Goal: Book appointment/travel/reservation

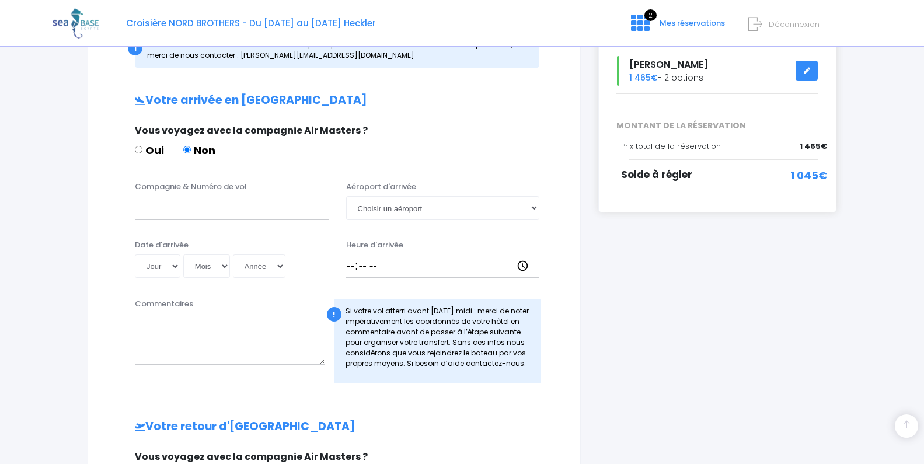
scroll to position [219, 0]
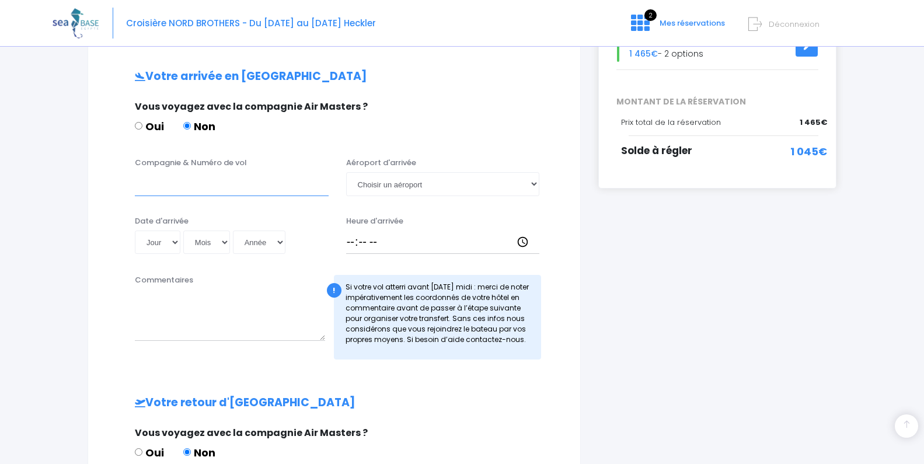
click at [187, 180] on input "Compagnie & Numéro de vol" at bounding box center [232, 183] width 194 height 23
type input "t"
type input "Transavia TO8060"
click at [170, 242] on select "Jour 01 02 03 04 05 06 07 08 09 10 11 12 13 14 15 16 17 18 19 20 21 22 23 24 25…" at bounding box center [158, 242] width 46 height 23
select select "01"
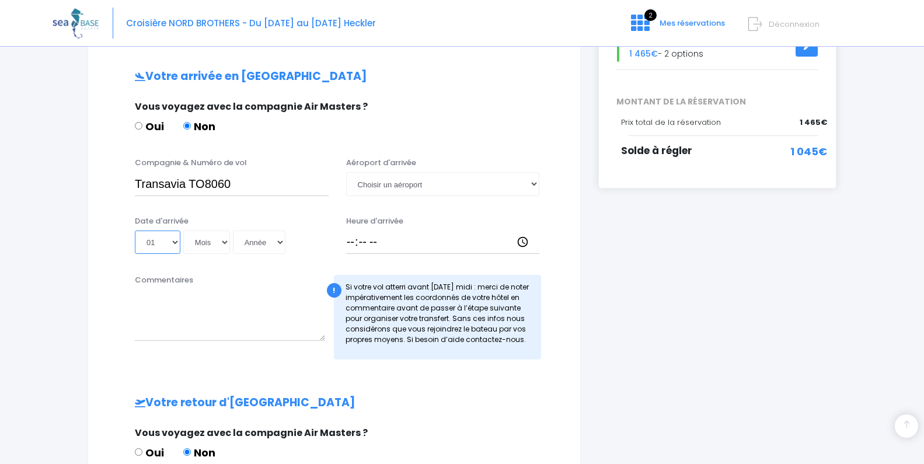
click at [135, 231] on select "Jour 01 02 03 04 05 06 07 08 09 10 11 12 13 14 15 16 17 18 19 20 21 22 23 24 25…" at bounding box center [158, 242] width 46 height 23
click at [196, 246] on select "Mois 01 02 03 04 05 06 07 08 09 10 11 12" at bounding box center [206, 242] width 47 height 23
select select "11"
click at [184, 231] on select "Mois 01 02 03 04 05 06 07 08 09 10 11 12" at bounding box center [206, 242] width 47 height 23
click at [263, 248] on select "Année 2045 2044 2043 2042 2041 2040 2039 2038 2037 2036 2035 2034 2033 2032 203…" at bounding box center [259, 242] width 53 height 23
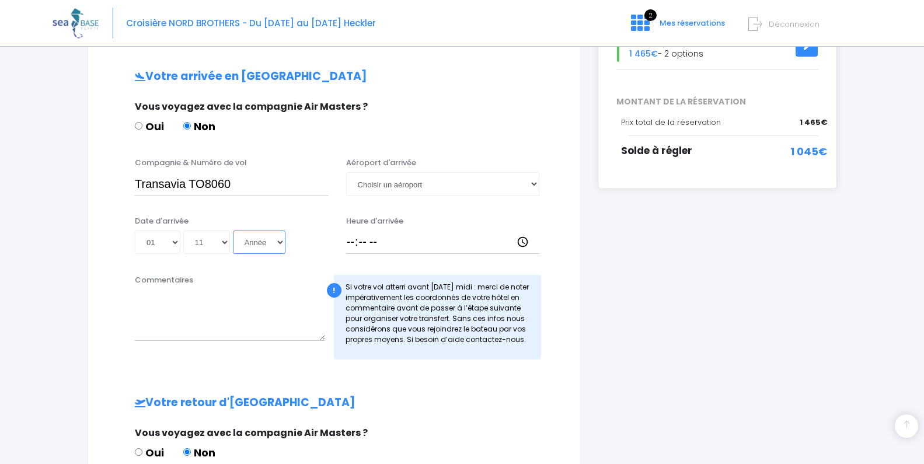
select select "2025"
click at [235, 231] on select "Année 2045 2044 2043 2042 2041 2040 2039 2038 2037 2036 2035 2034 2033 2032 203…" at bounding box center [259, 242] width 53 height 23
type input "2025-11-01"
click at [437, 187] on select "Choisir un aéroport Hurghada Marsa Alam" at bounding box center [443, 183] width 194 height 23
select select "Hurghada"
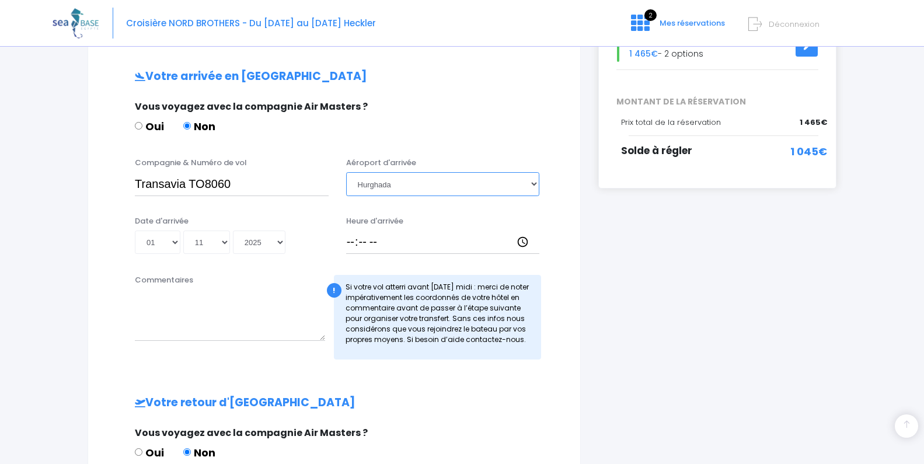
click at [346, 172] on select "Choisir un aéroport Hurghada Marsa Alam" at bounding box center [443, 183] width 194 height 23
click at [427, 247] on input "Heure d'arrivée" at bounding box center [443, 242] width 194 height 23
type input "18:30"
click at [427, 381] on div "Votre arrivée en Egypte Vous voyagez avec la compagnie Air Masters ? Oui Non Co…" at bounding box center [333, 378] width 445 height 616
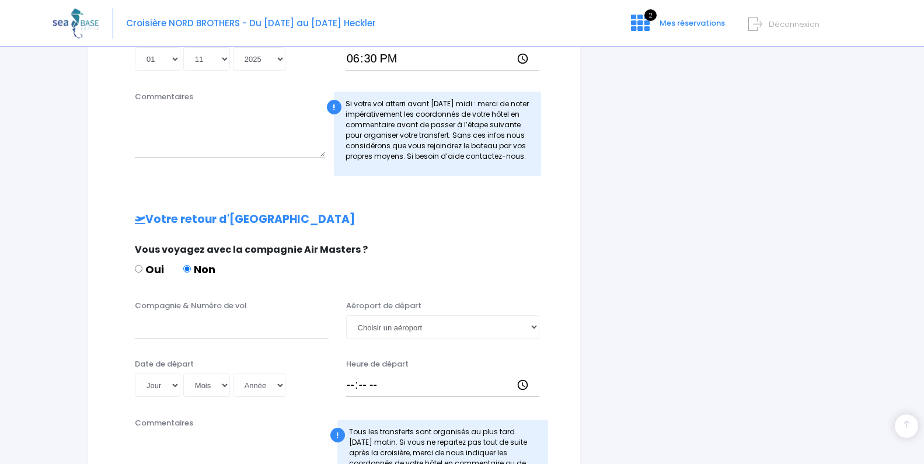
scroll to position [463, 0]
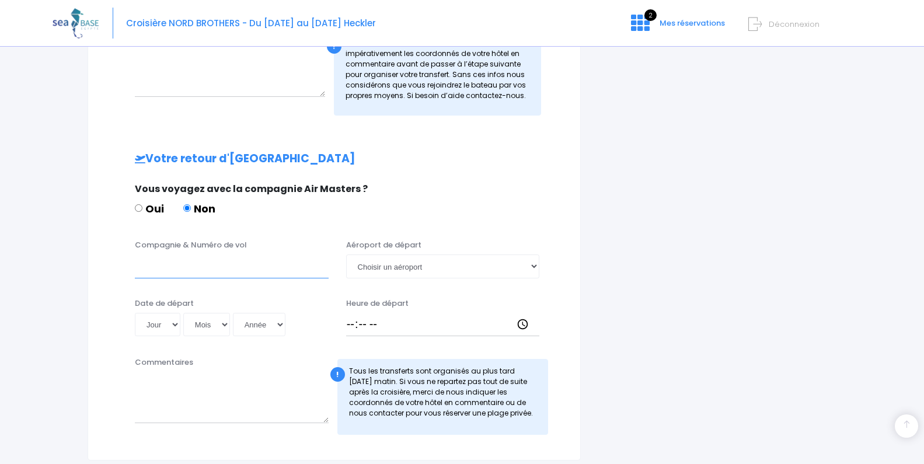
click at [220, 263] on input "Compagnie & Numéro de vol" at bounding box center [232, 265] width 194 height 23
click at [238, 267] on input "Transavia TO8029" at bounding box center [232, 265] width 194 height 23
type input "Transavia TO8067"
click at [226, 302] on div "Date de départ Jour 01 02 03 04 05 06 07 08 09 10 11 12 13 14 15 16 17 18 19 20…" at bounding box center [231, 317] width 211 height 39
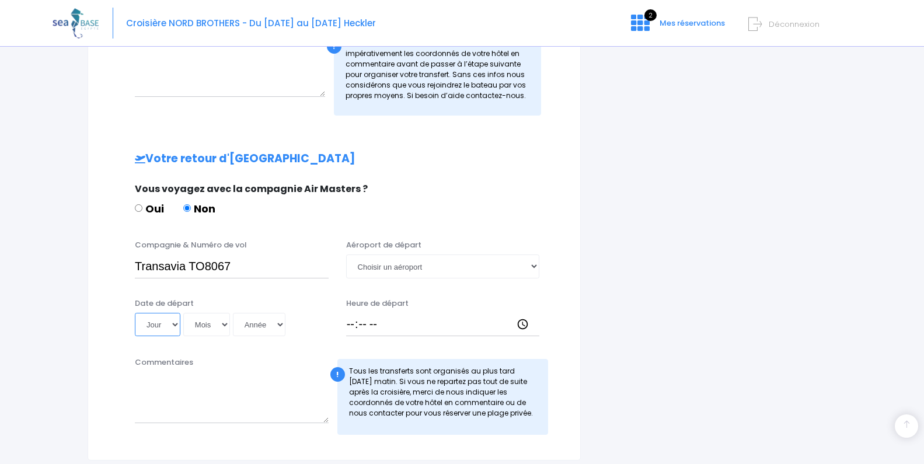
click at [174, 326] on select "Jour 01 02 03 04 05 06 07 08 09 10 11 12 13 14 15 16 17 18 19 20 21 22 23 24 25…" at bounding box center [158, 324] width 46 height 23
select select "08"
click at [135, 313] on select "Jour 01 02 03 04 05 06 07 08 09 10 11 12 13 14 15 16 17 18 19 20 21 22 23 24 25…" at bounding box center [158, 324] width 46 height 23
click at [213, 326] on select "Mois 01 02 03 04 05 06 07 08 09 10 11 12" at bounding box center [206, 324] width 47 height 23
select select "11"
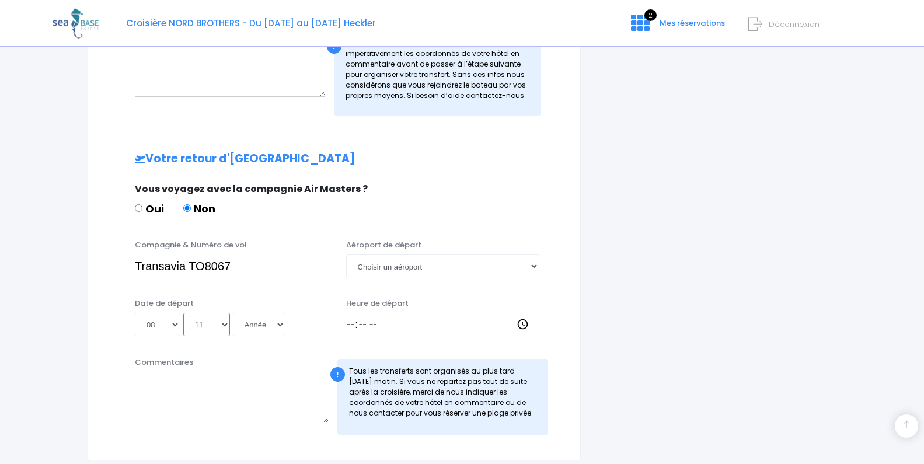
click at [184, 313] on select "Mois 01 02 03 04 05 06 07 08 09 10 11 12" at bounding box center [206, 324] width 47 height 23
click at [285, 324] on select "Année 2045 2044 2043 2042 2041 2040 2039 2038 2037 2036 2035 2034 2033 2032 203…" at bounding box center [259, 324] width 53 height 23
select select "2025"
click at [235, 313] on select "Année 2045 2044 2043 2042 2041 2040 2039 2038 2037 2036 2035 2034 2033 2032 203…" at bounding box center [259, 324] width 53 height 23
type input "2025-11-08"
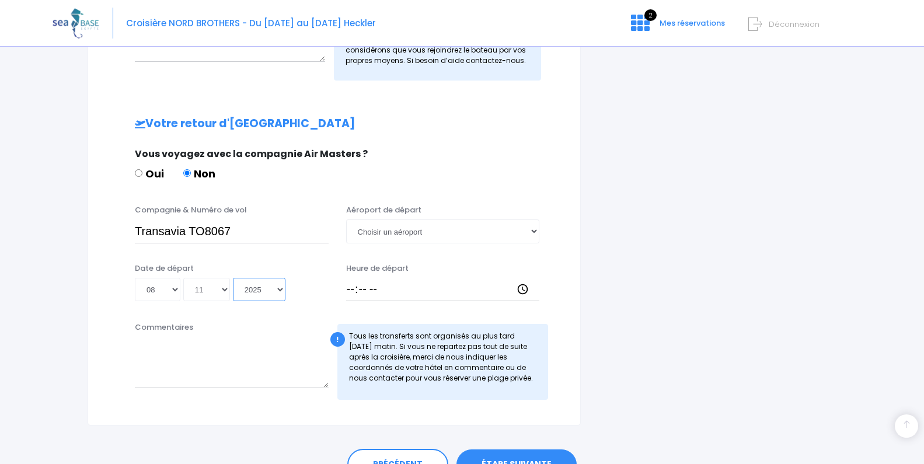
scroll to position [502, 0]
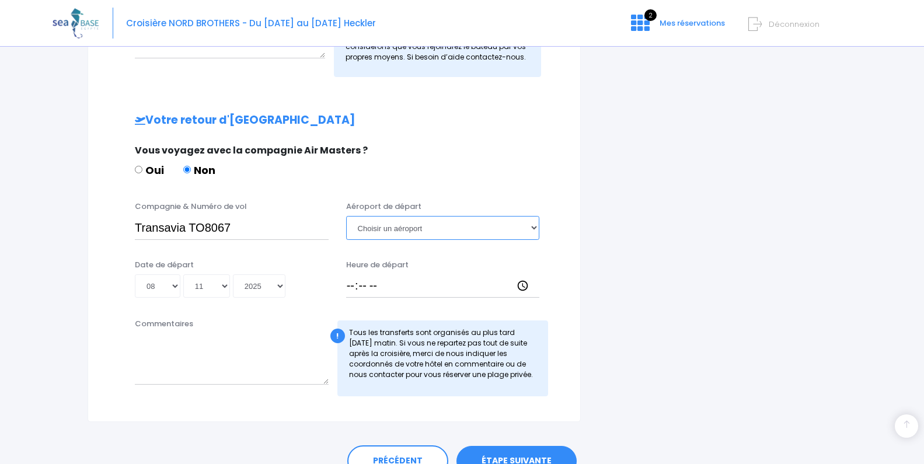
click at [495, 231] on select "Choisir un aéroport Hurghada Marsa Alam" at bounding box center [443, 227] width 194 height 23
select select "Hurghada"
click at [346, 216] on select "Choisir un aéroport Hurghada Marsa Alam" at bounding box center [443, 227] width 194 height 23
click at [460, 293] on input "Heure de départ" at bounding box center [443, 285] width 194 height 23
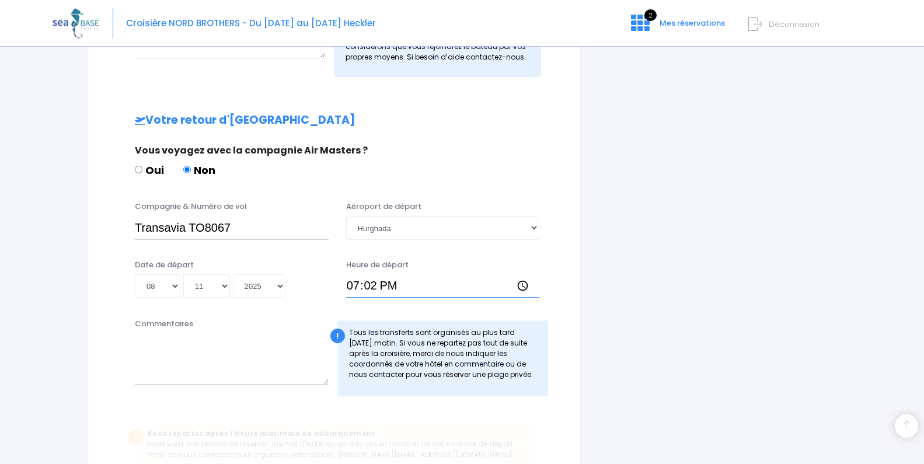
type input "19:25"
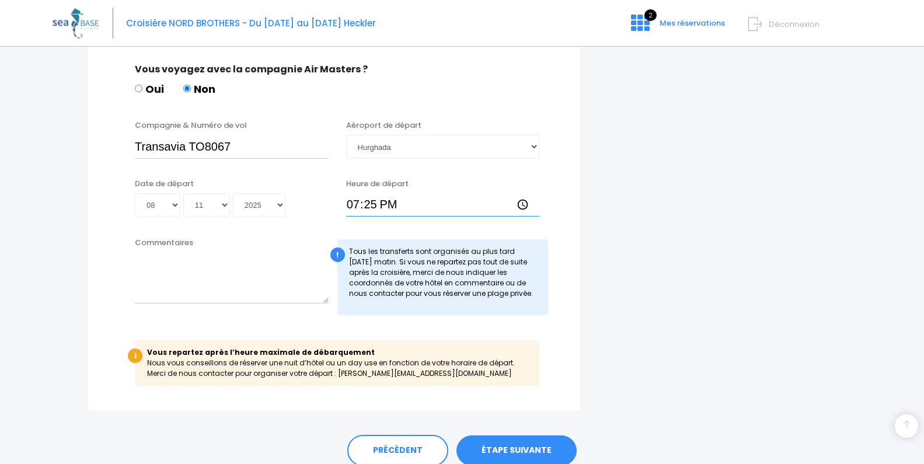
scroll to position [632, 0]
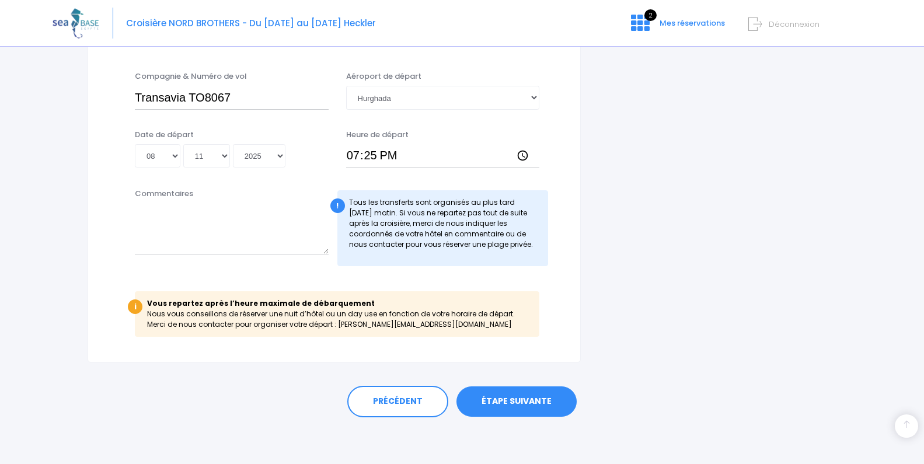
click at [524, 403] on link "ÉTAPE SUIVANTE" at bounding box center [516, 401] width 120 height 30
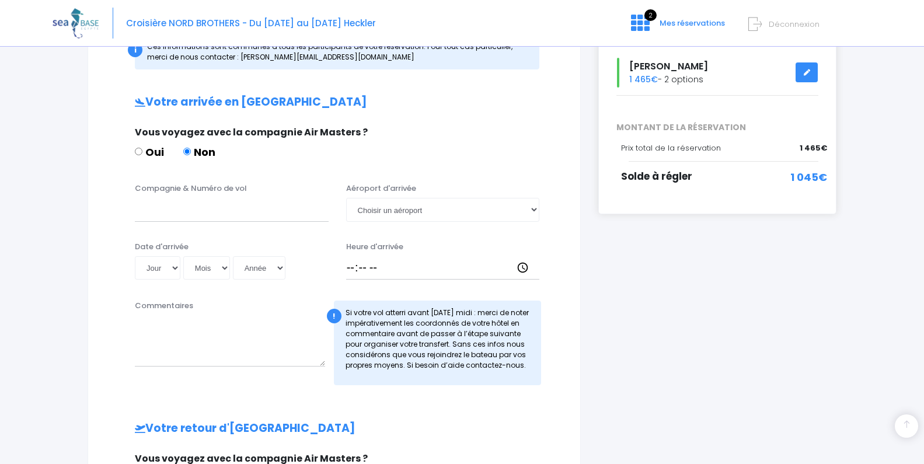
scroll to position [196, 0]
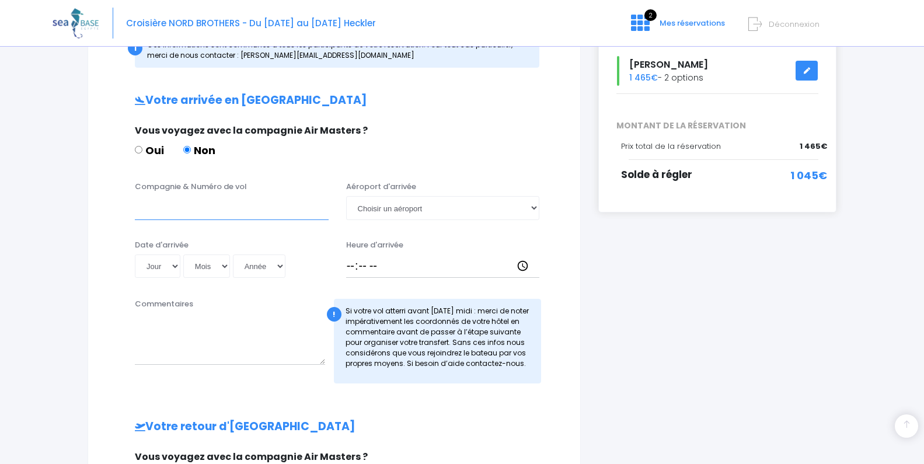
click at [263, 203] on input "Compagnie & Numéro de vol" at bounding box center [232, 207] width 194 height 23
type input "Transavia TO8066"
click at [177, 270] on select "Jour 01 02 03 04 05 06 07 08 09 10 11 12 13 14 15 16 17 18 19 20 21 22 23 24 25…" at bounding box center [158, 265] width 46 height 23
select select "01"
click at [135, 254] on select "Jour 01 02 03 04 05 06 07 08 09 10 11 12 13 14 15 16 17 18 19 20 21 22 23 24 25…" at bounding box center [158, 265] width 46 height 23
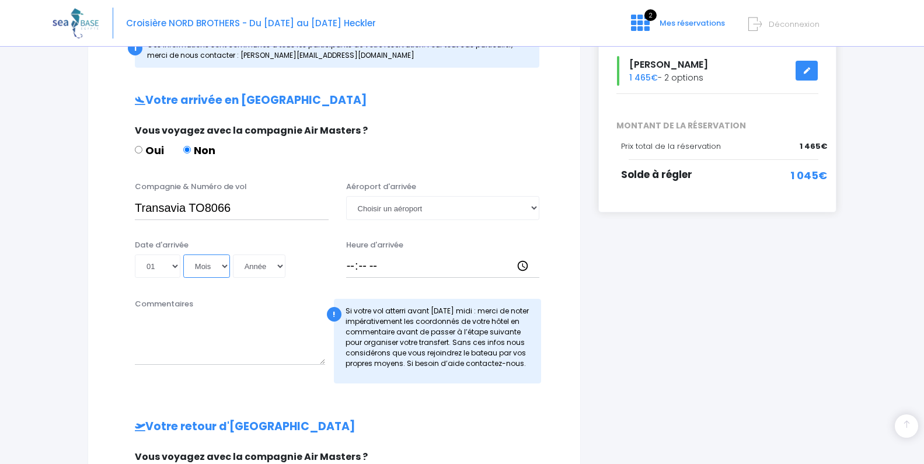
click at [218, 273] on select "Mois 01 02 03 04 05 06 07 08 09 10 11 12" at bounding box center [206, 265] width 47 height 23
select select "11"
click at [184, 254] on select "Mois 01 02 03 04 05 06 07 08 09 10 11 12" at bounding box center [206, 265] width 47 height 23
click at [253, 270] on select "Année 2045 2044 2043 2042 2041 2040 2039 2038 2037 2036 2035 2034 2033 2032 203…" at bounding box center [259, 265] width 53 height 23
select select "2025"
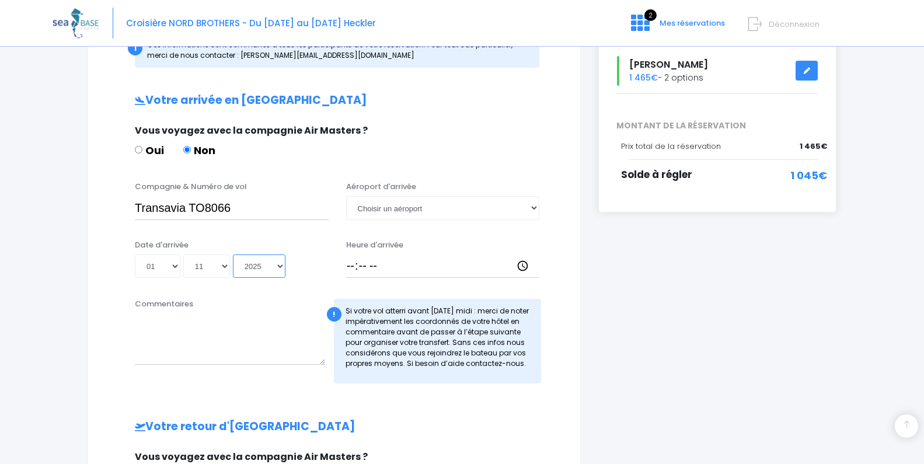
click at [235, 254] on select "Année 2045 2044 2043 2042 2041 2040 2039 2038 2037 2036 2035 2034 2033 2032 203…" at bounding box center [259, 265] width 53 height 23
type input "2025-11-01"
drag, startPoint x: 398, startPoint y: 207, endPoint x: 397, endPoint y: 234, distance: 27.4
click at [397, 234] on div "Compagnie & Numéro de vol Transavia TO8066 Aéroport d'arrivée Choisir un aéropo…" at bounding box center [333, 234] width 445 height 106
select select "Hurghada"
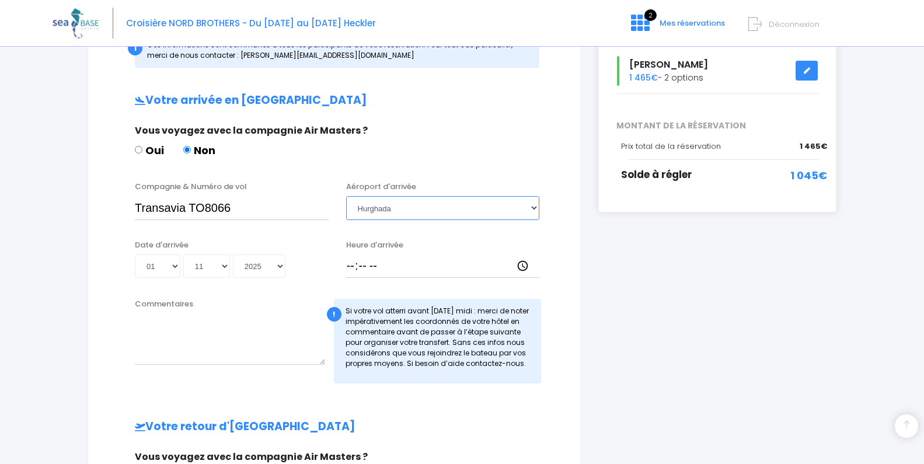
click at [346, 196] on select "Choisir un aéroport Hurghada Marsa Alam" at bounding box center [443, 207] width 194 height 23
click at [389, 268] on input "Heure d'arrivée" at bounding box center [443, 265] width 194 height 23
type input "18:30"
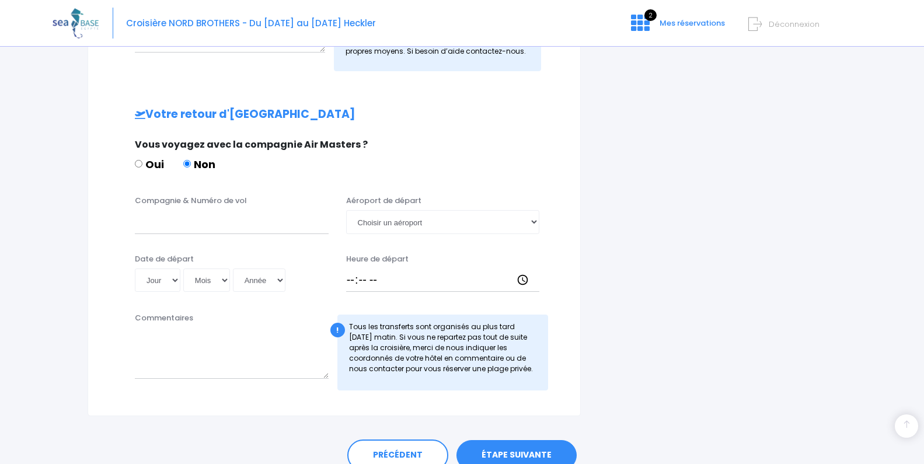
scroll to position [533, 0]
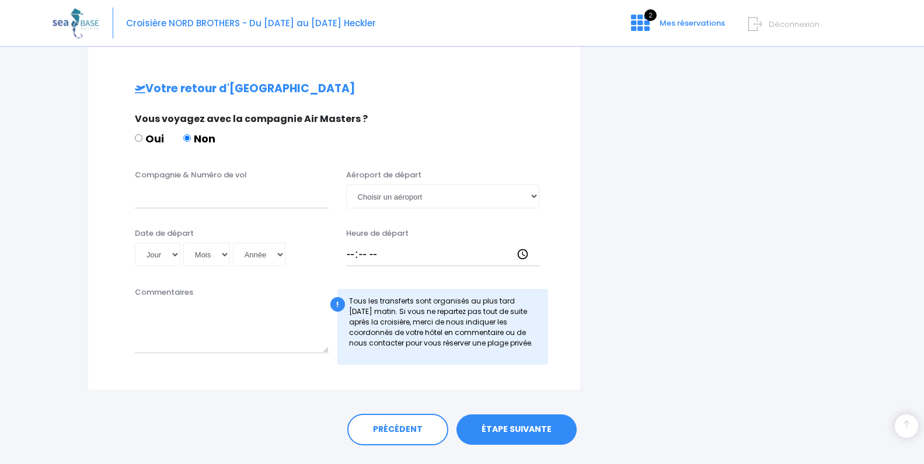
click at [235, 208] on div "Compagnie & Numéro de vol Aéroport de départ Choisir un aéroport Hurghada Marsa…" at bounding box center [334, 192] width 463 height 46
click at [228, 201] on input "Compagnie & Numéro de vol" at bounding box center [232, 195] width 194 height 23
type input "Transavia TO8067"
click at [177, 252] on select "Jour 01 02 03 04 05 06 07 08 09 10 11 12 13 14 15 16 17 18 19 20 21 22 23 24 25…" at bounding box center [158, 254] width 46 height 23
select select "08"
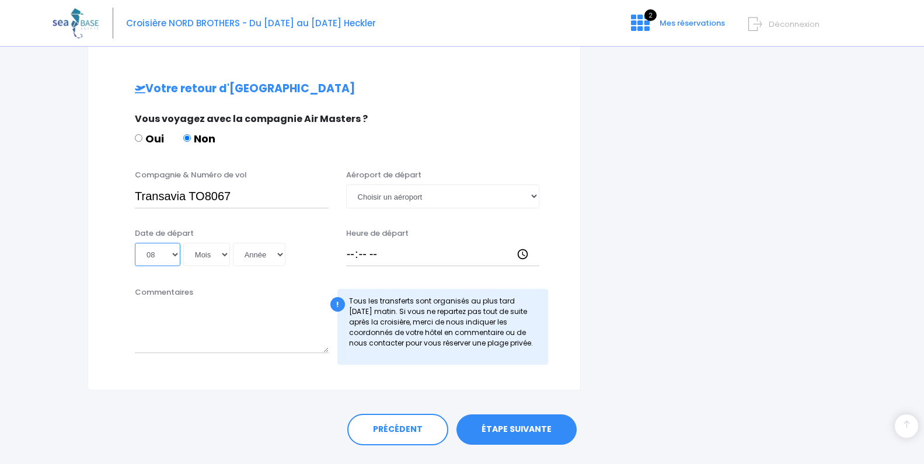
click at [135, 243] on select "Jour 01 02 03 04 05 06 07 08 09 10 11 12 13 14 15 16 17 18 19 20 21 22 23 24 25…" at bounding box center [158, 254] width 46 height 23
click at [198, 259] on select "Mois 01 02 03 04 05 06 07 08 09 10 11 12" at bounding box center [206, 254] width 47 height 23
select select "11"
click at [184, 243] on select "Mois 01 02 03 04 05 06 07 08 09 10 11 12" at bounding box center [206, 254] width 47 height 23
click at [275, 261] on select "Année 2045 2044 2043 2042 2041 2040 2039 2038 2037 2036 2035 2034 2033 2032 203…" at bounding box center [259, 254] width 53 height 23
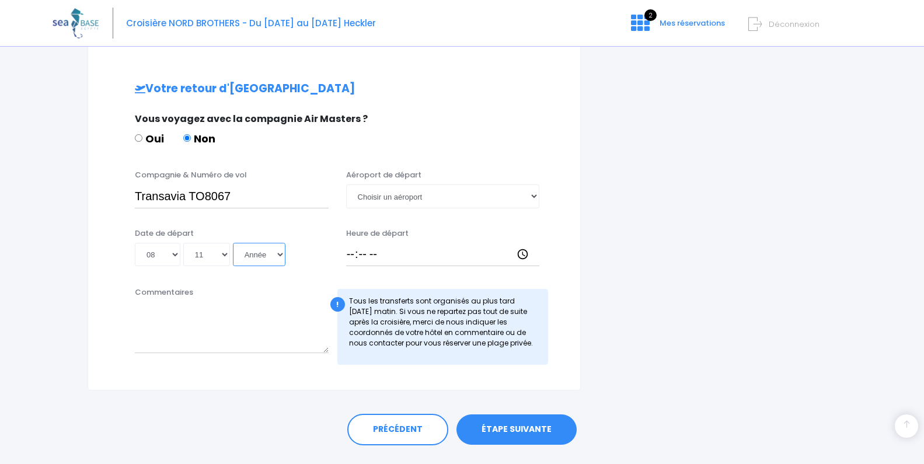
select select "2025"
click at [235, 243] on select "Année 2045 2044 2043 2042 2041 2040 2039 2038 2037 2036 2035 2034 2033 2032 203…" at bounding box center [259, 254] width 53 height 23
type input "2025-11-08"
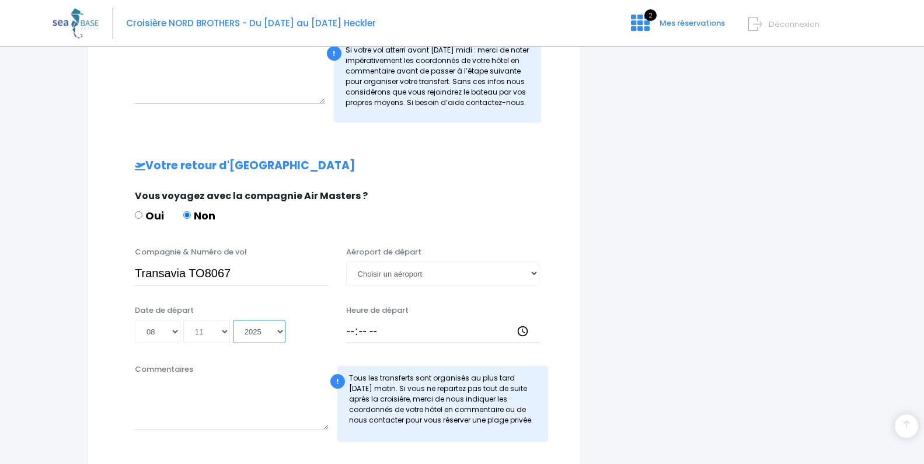
scroll to position [471, 0]
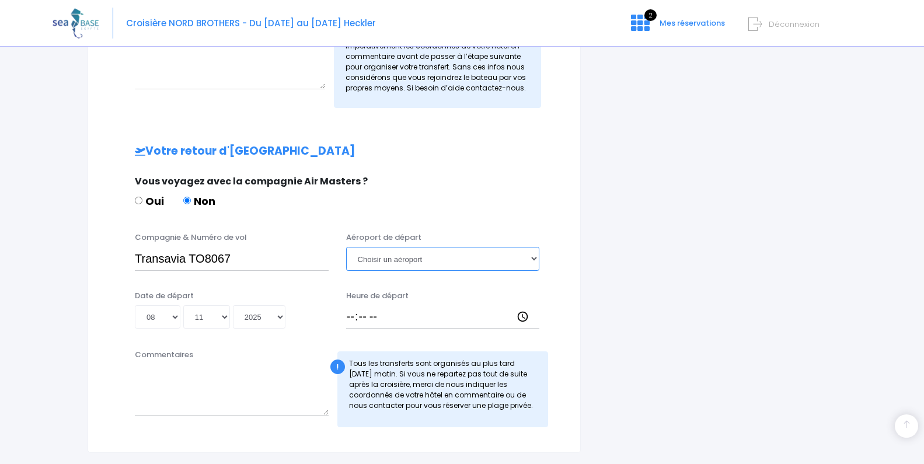
click at [462, 266] on select "Choisir un aéroport Hurghada Marsa Alam" at bounding box center [443, 258] width 194 height 23
select select "Hurghada"
click at [346, 247] on select "Choisir un aéroport Hurghada Marsa Alam" at bounding box center [443, 258] width 194 height 23
click at [351, 314] on input "Heure de départ" at bounding box center [443, 316] width 194 height 23
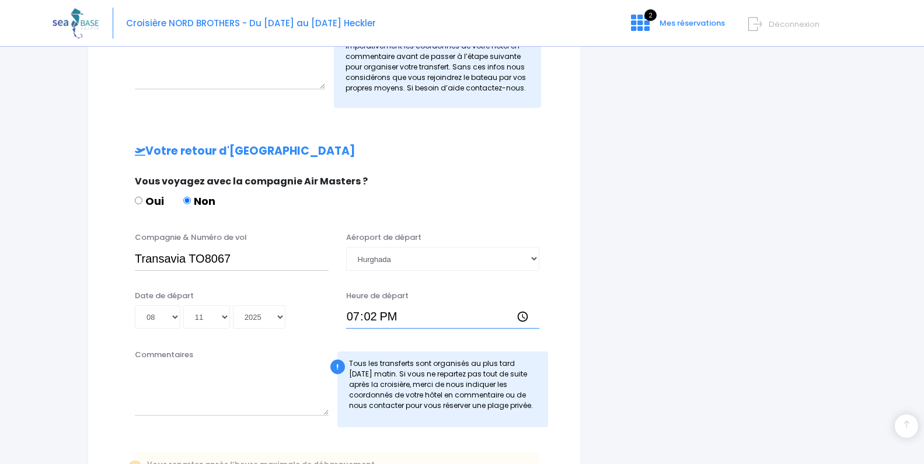
type input "19:25"
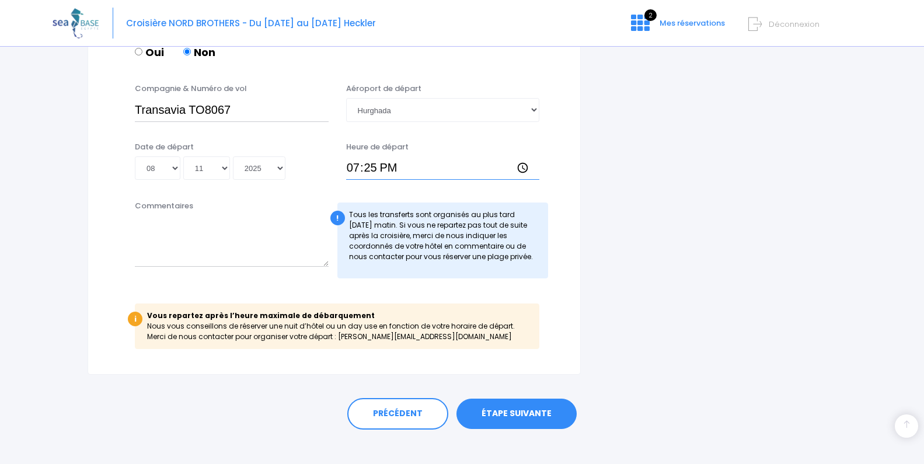
scroll to position [632, 0]
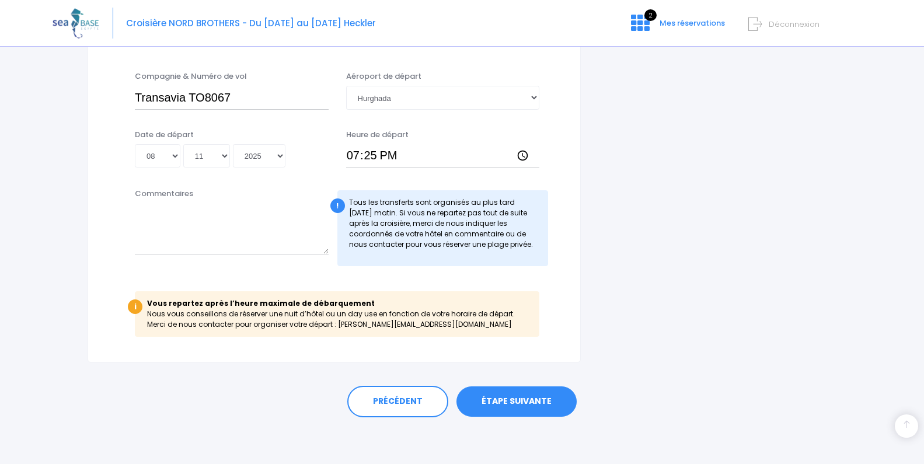
click at [526, 403] on link "ÉTAPE SUIVANTE" at bounding box center [516, 401] width 120 height 30
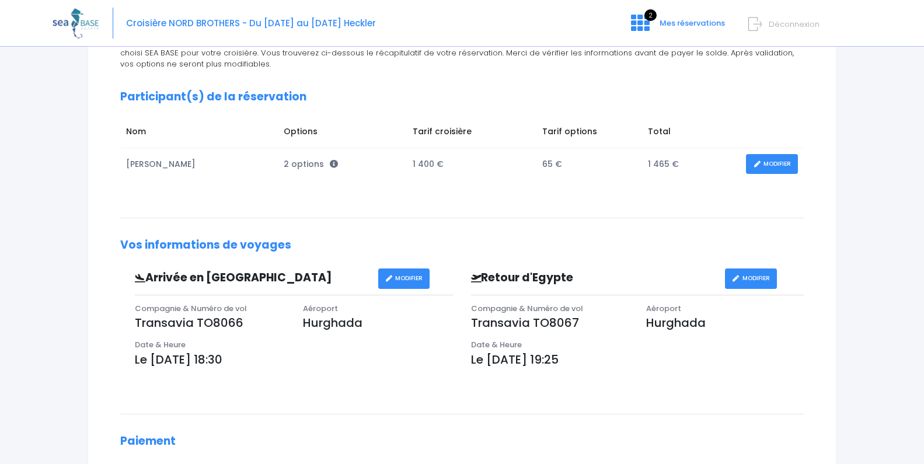
scroll to position [155, 0]
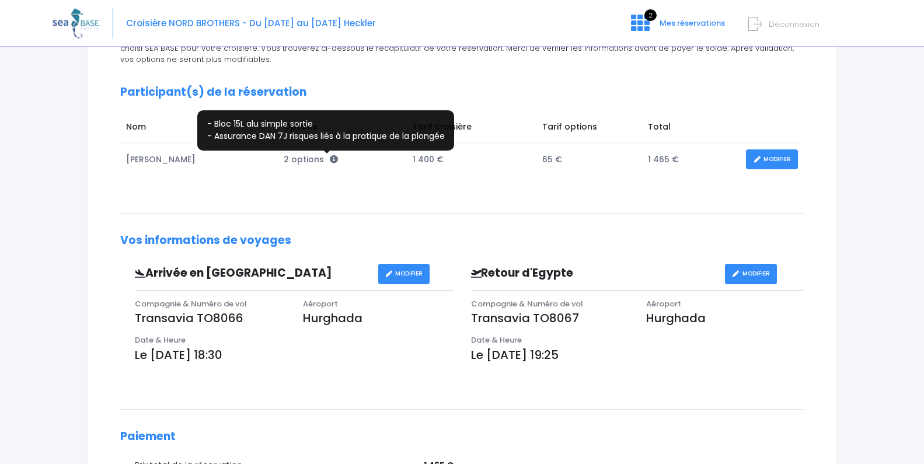
click at [330, 161] on icon at bounding box center [334, 159] width 8 height 8
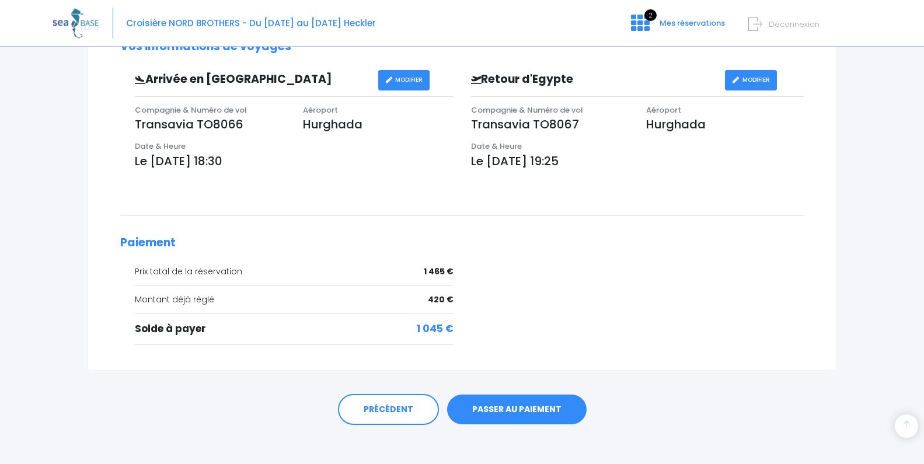
scroll to position [357, 0]
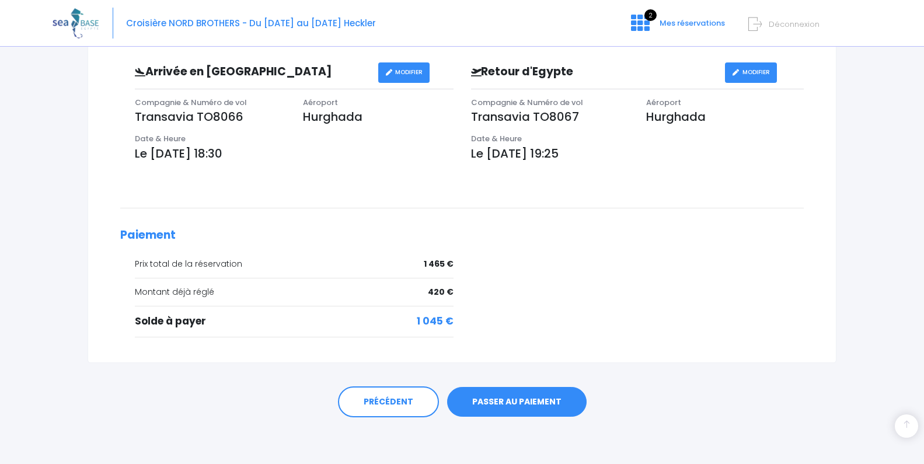
click at [502, 399] on link "PASSER AU PAIEMENT" at bounding box center [516, 402] width 139 height 30
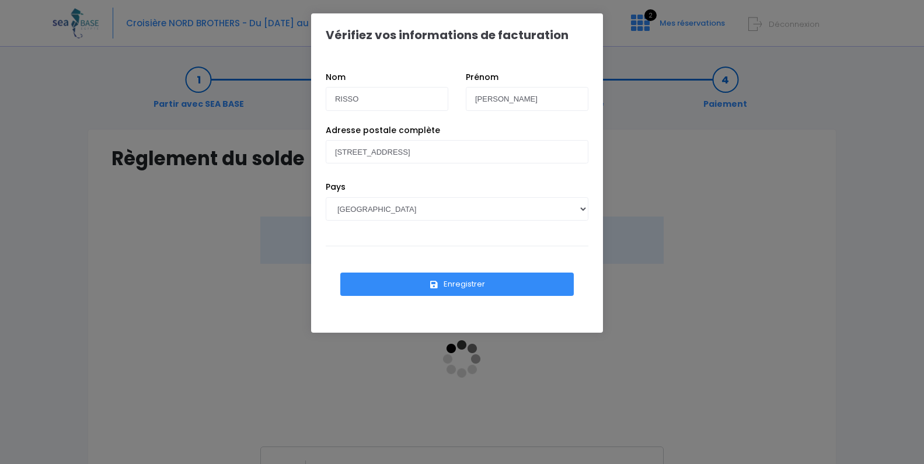
click at [442, 290] on button "Enregistrer" at bounding box center [456, 284] width 233 height 23
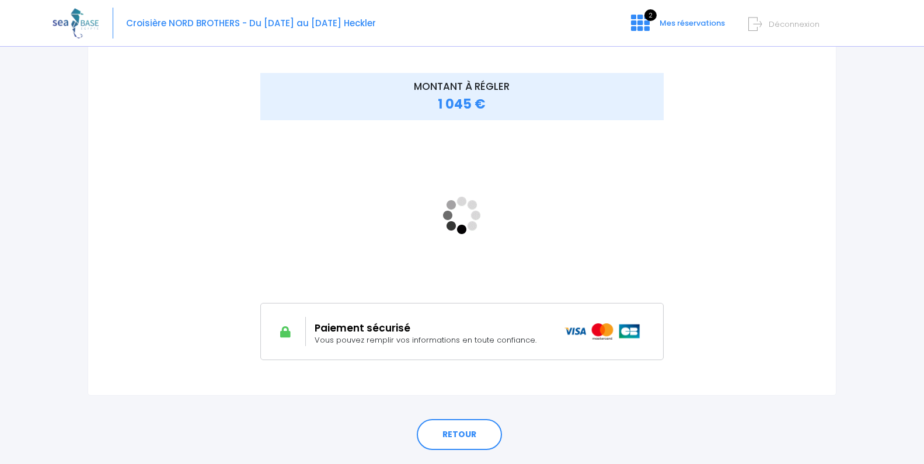
scroll to position [156, 0]
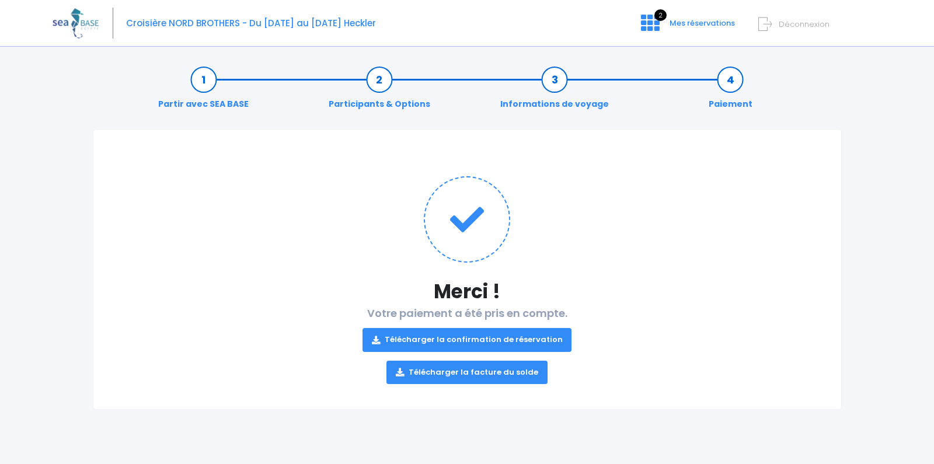
click at [534, 336] on link "Télécharger la confirmation de réservation" at bounding box center [467, 339] width 210 height 23
click at [462, 374] on link "Télécharger la facture du solde" at bounding box center [466, 372] width 161 height 23
click at [708, 18] on span "Mes réservations" at bounding box center [701, 23] width 65 height 11
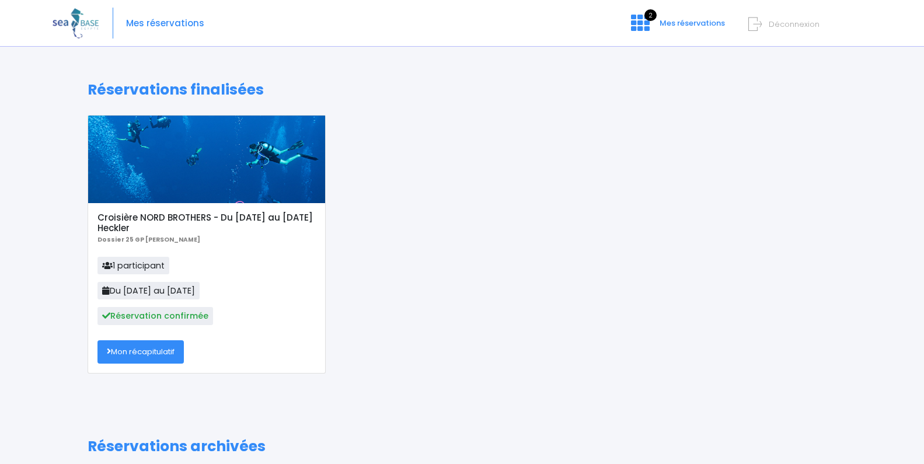
scroll to position [9, 0]
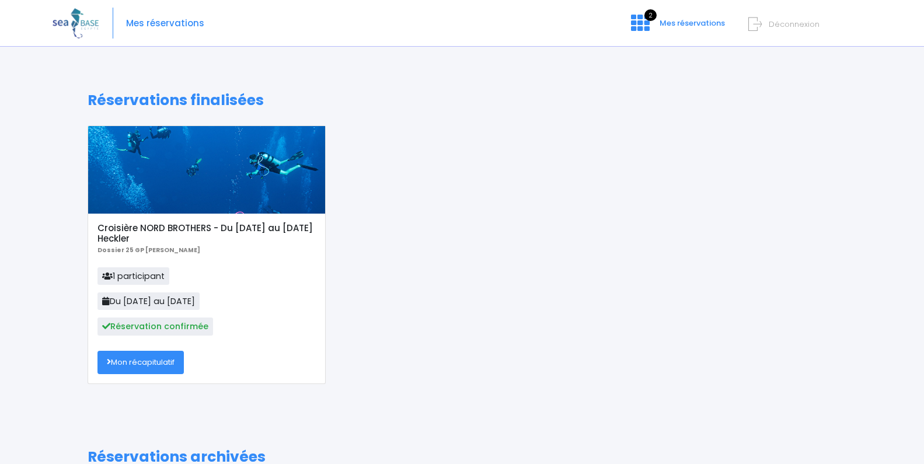
click at [155, 365] on link "Mon récapitulatif" at bounding box center [140, 362] width 86 height 23
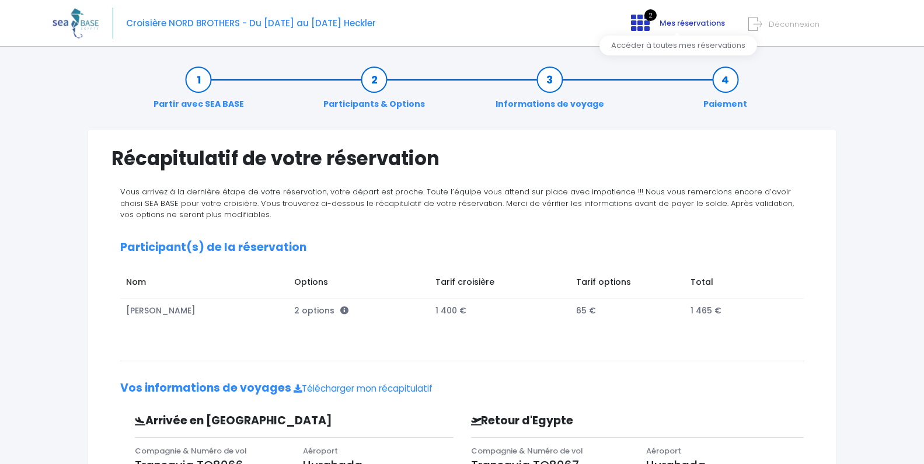
click at [690, 29] on link "2 Mes réservations" at bounding box center [677, 27] width 110 height 11
